Goal: Task Accomplishment & Management: Manage account settings

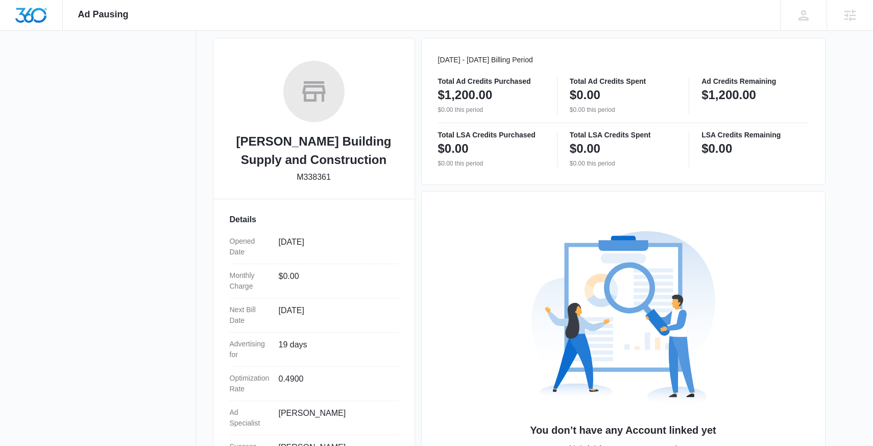
scroll to position [202, 0]
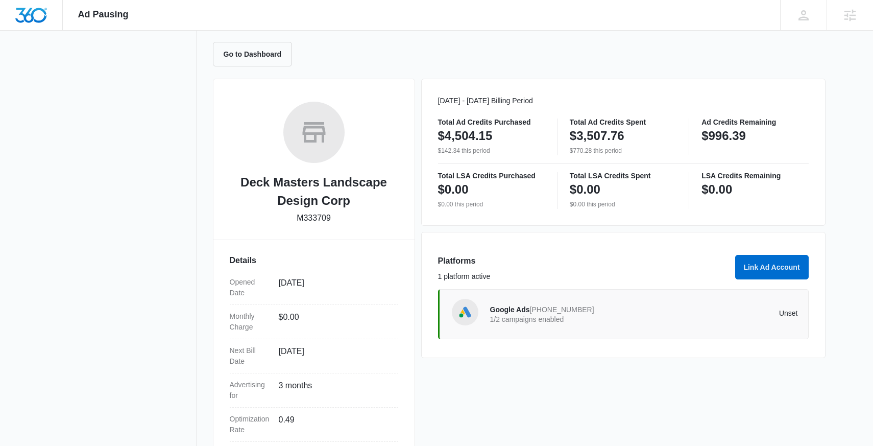
scroll to position [187, 0]
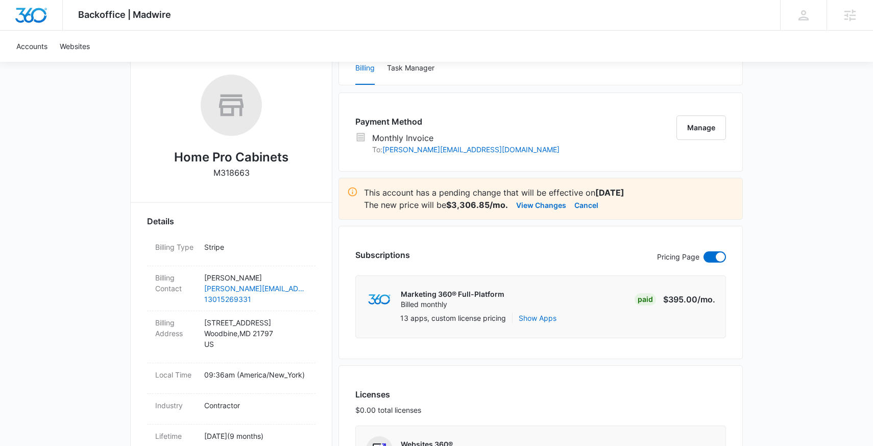
scroll to position [153, 0]
click at [538, 203] on button "View Changes" at bounding box center [541, 204] width 50 height 12
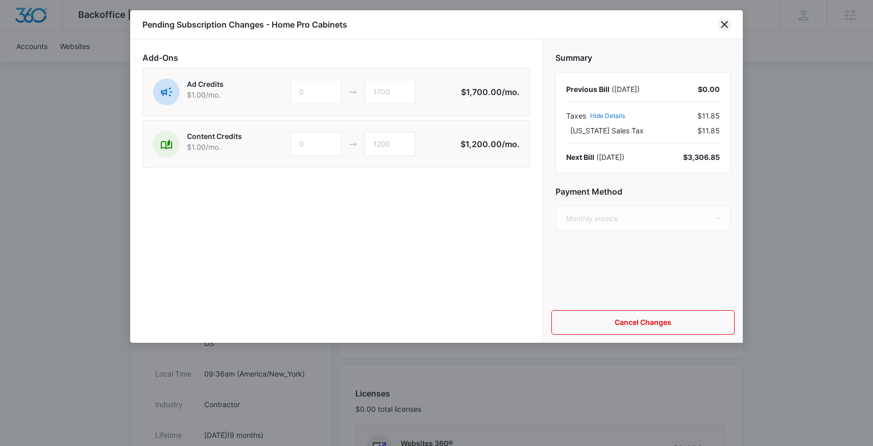
click at [727, 22] on icon "close" at bounding box center [724, 24] width 12 height 12
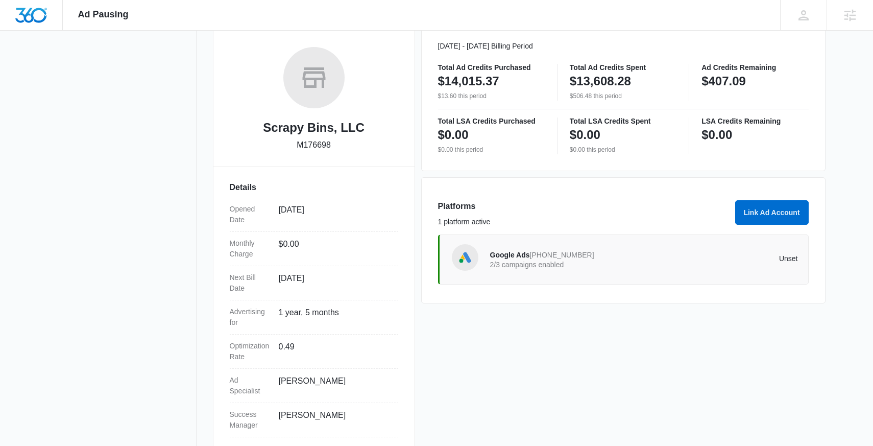
scroll to position [147, 0]
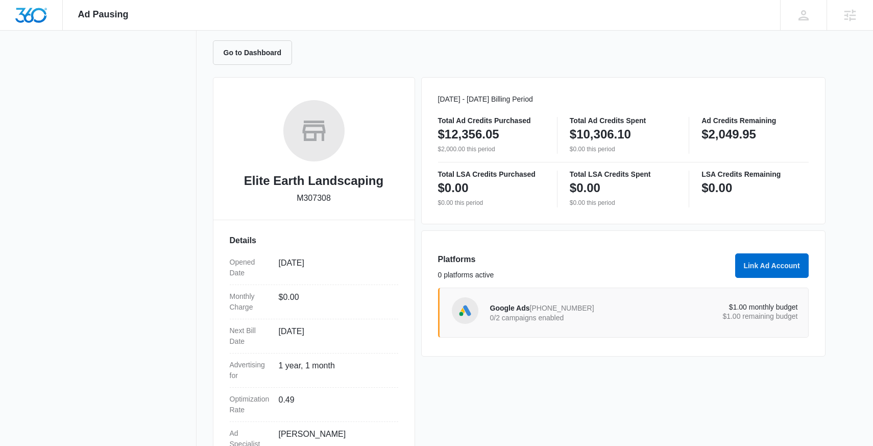
scroll to position [169, 0]
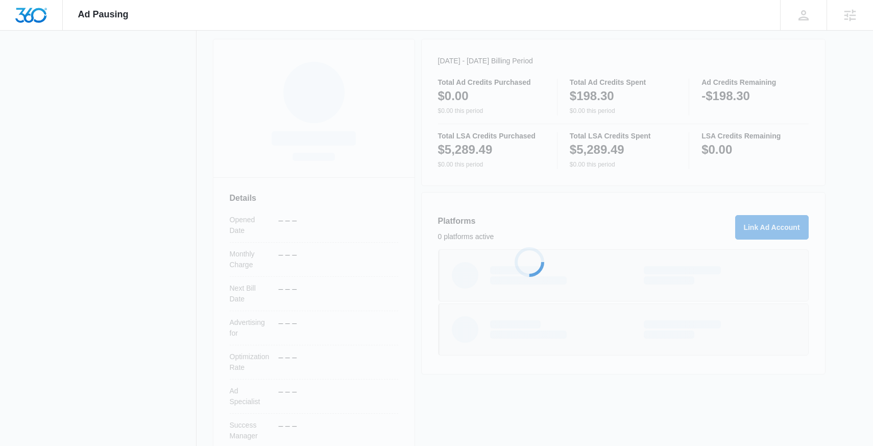
scroll to position [150, 0]
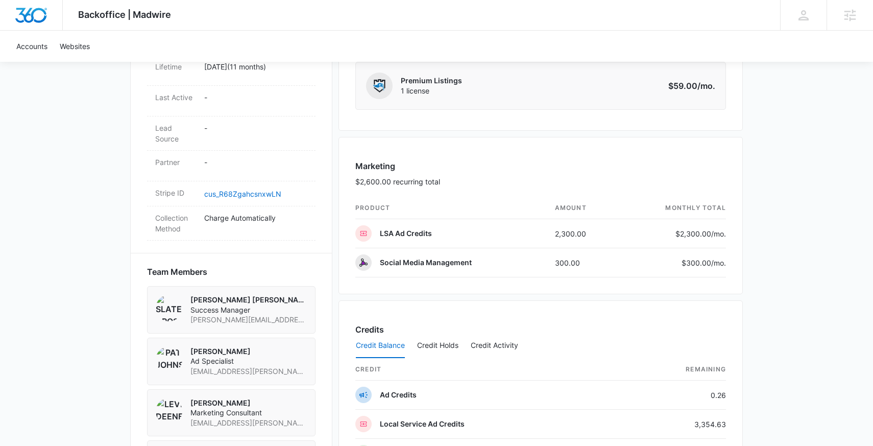
scroll to position [609, 0]
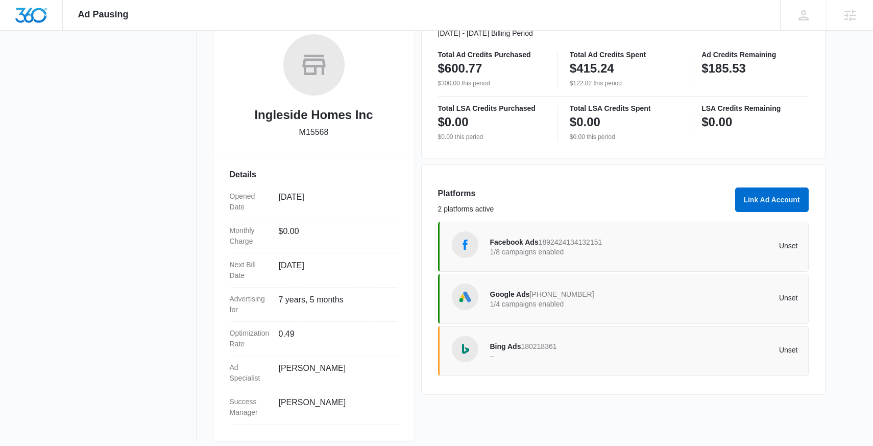
scroll to position [157, 0]
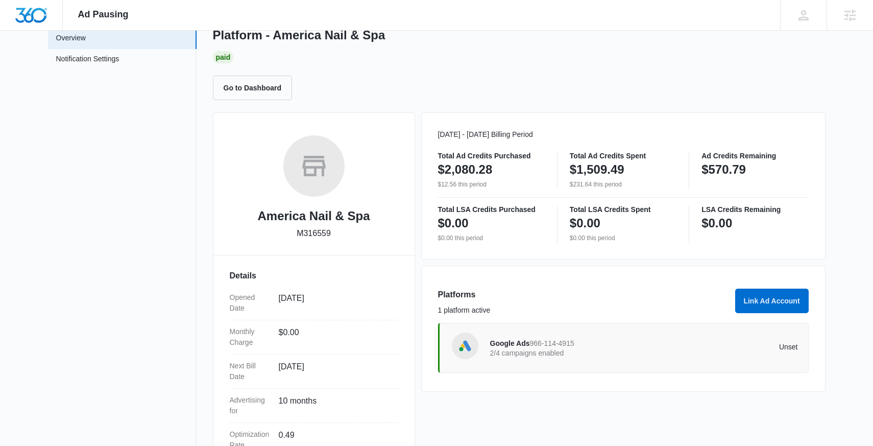
scroll to position [62, 0]
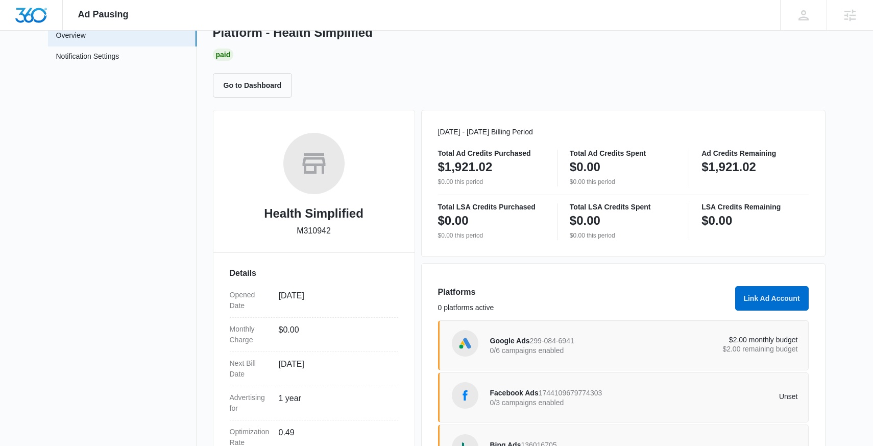
scroll to position [169, 0]
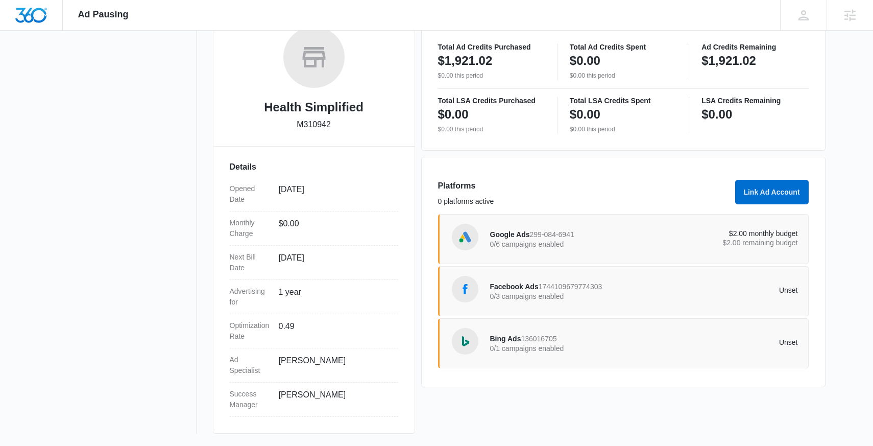
click at [715, 231] on p "$2.00 monthly budget" at bounding box center [721, 233] width 154 height 7
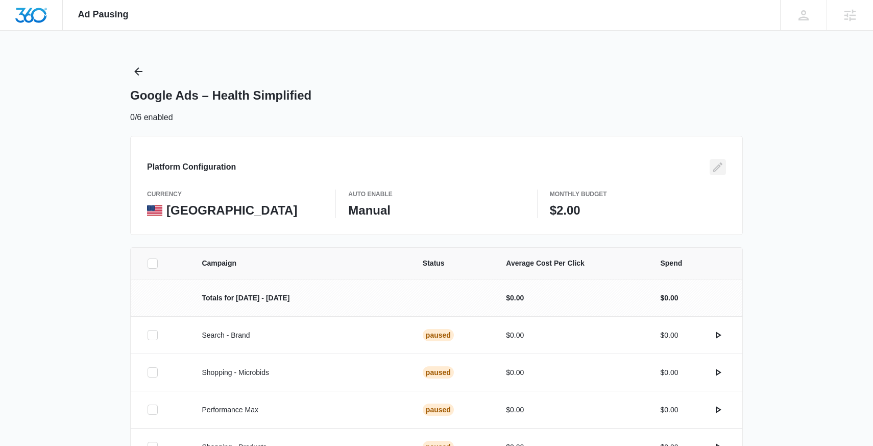
click at [714, 168] on icon "Edit" at bounding box center [717, 166] width 9 height 9
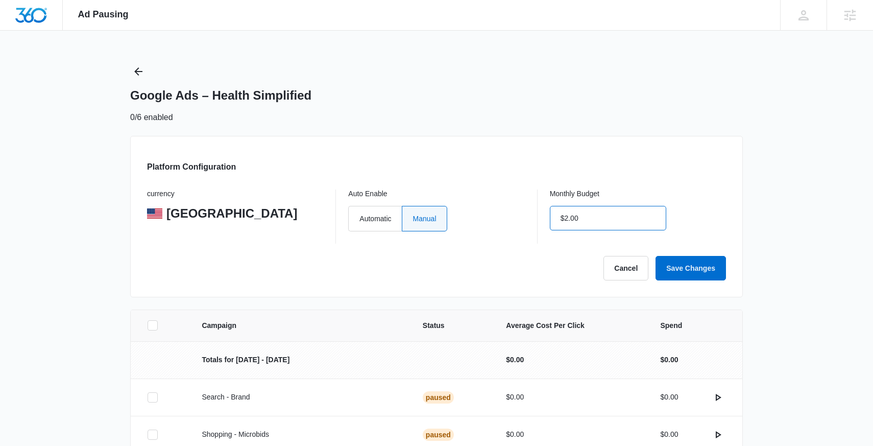
click at [629, 212] on input "$2.00" at bounding box center [608, 218] width 116 height 25
type input "$0.00"
click at [692, 270] on button "Save Changes" at bounding box center [691, 268] width 70 height 25
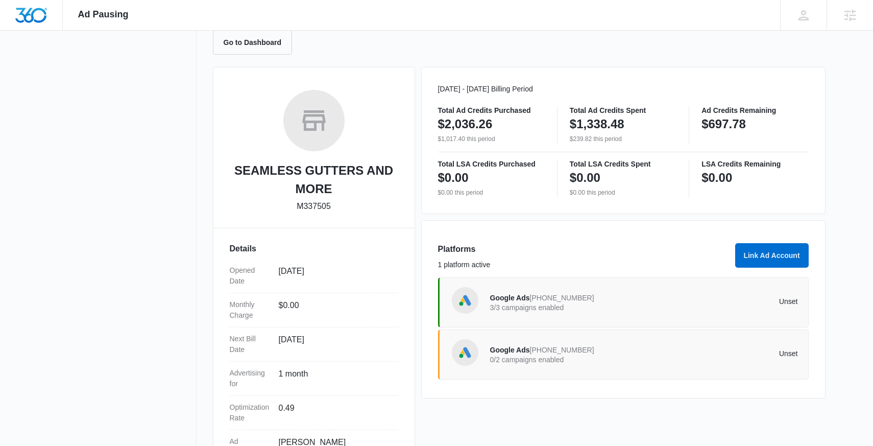
scroll to position [65, 0]
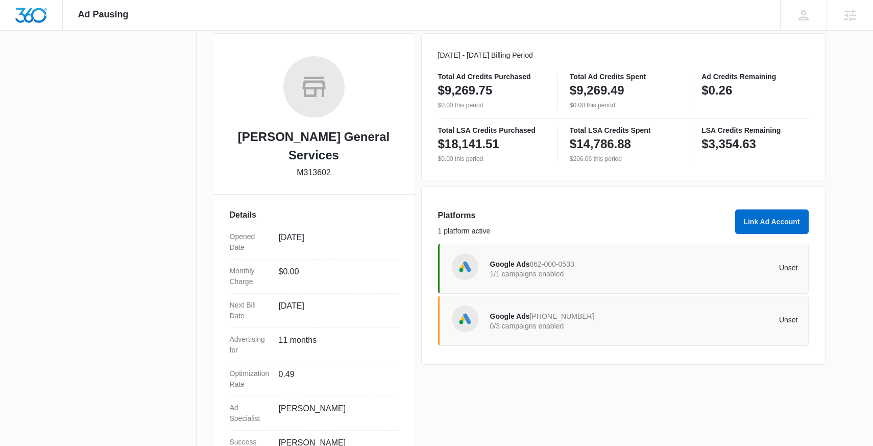
scroll to position [134, 0]
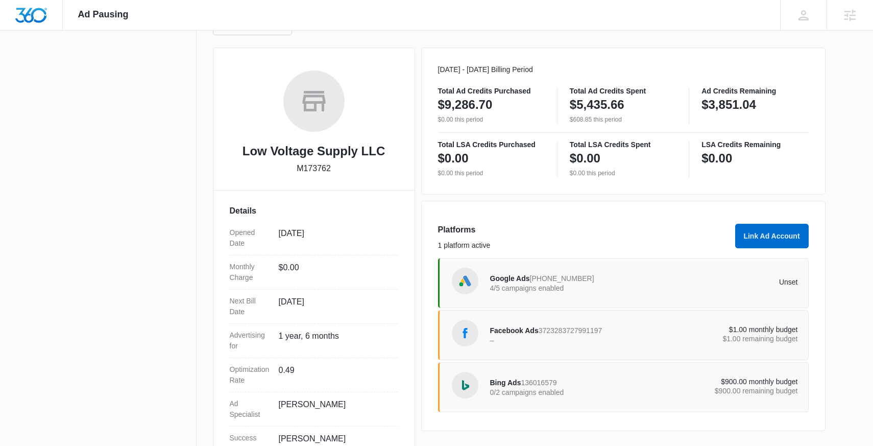
scroll to position [106, 0]
